Goal: Task Accomplishment & Management: Use online tool/utility

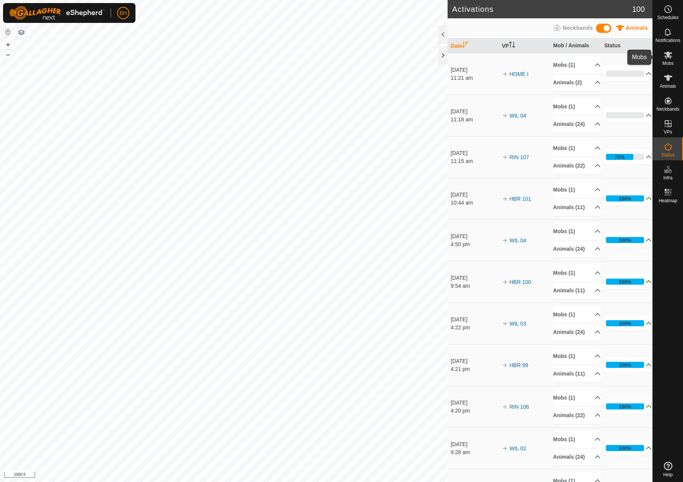
click at [673, 53] on es-mob-svg-icon at bounding box center [669, 55] width 14 height 12
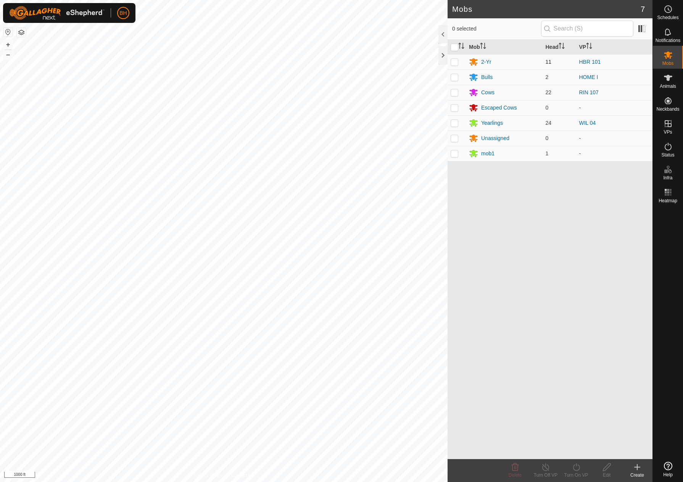
click at [458, 61] on p-checkbox at bounding box center [455, 62] width 8 height 6
checkbox input "true"
click at [583, 472] on div "Turn On VP" at bounding box center [576, 475] width 31 height 7
click at [589, 444] on link "Now" at bounding box center [600, 450] width 76 height 15
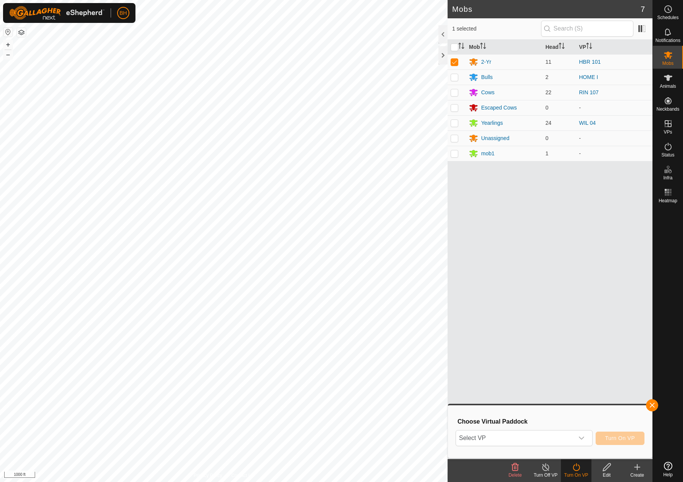
click at [589, 444] on div "dropdown trigger" at bounding box center [581, 438] width 15 height 15
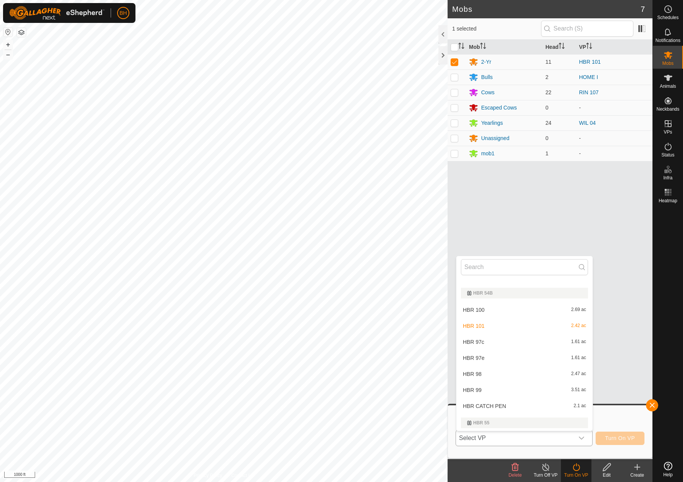
scroll to position [125, 0]
click at [509, 409] on li "HBR CATCH PEN 2.1 ac" at bounding box center [525, 405] width 136 height 15
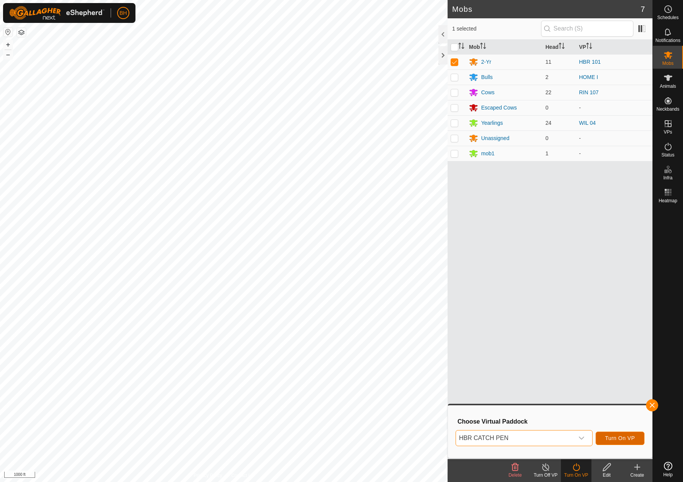
click at [632, 440] on span "Turn On VP" at bounding box center [621, 438] width 30 height 6
